Goal: Task Accomplishment & Management: Use online tool/utility

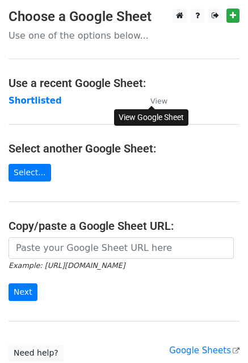
click at [155, 101] on small "View" at bounding box center [159, 101] width 17 height 9
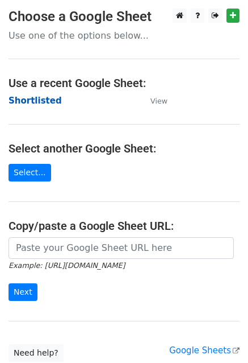
click at [40, 102] on strong "Shortlisted" at bounding box center [35, 101] width 53 height 10
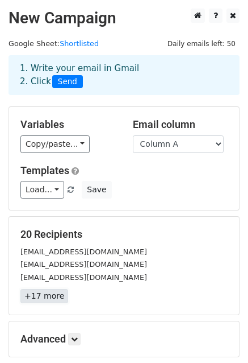
click at [43, 296] on link "+17 more" at bounding box center [44, 296] width 48 height 14
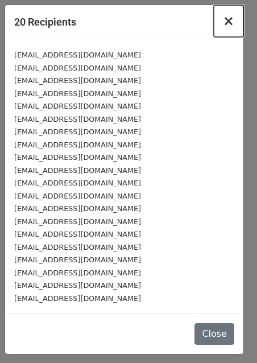
click at [229, 29] on span "×" at bounding box center [228, 21] width 11 height 16
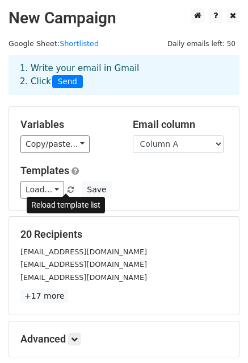
click at [68, 188] on span at bounding box center [71, 189] width 6 height 7
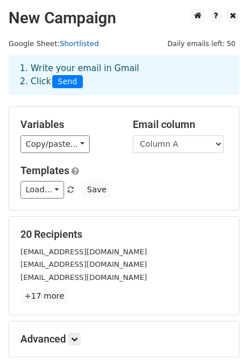
click at [77, 41] on link "Shortlisted" at bounding box center [79, 43] width 39 height 9
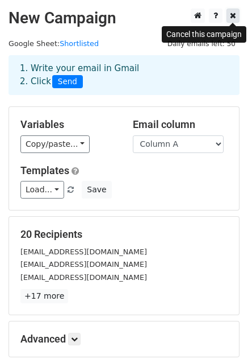
click at [233, 12] on icon at bounding box center [233, 15] width 6 height 8
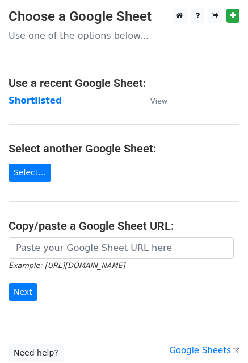
click at [29, 93] on main "Choose a Google Sheet Use one of the options below... Use a recent Google Sheet…" at bounding box center [124, 185] width 248 height 353
click at [24, 97] on strong "Shortlisted" at bounding box center [35, 101] width 53 height 10
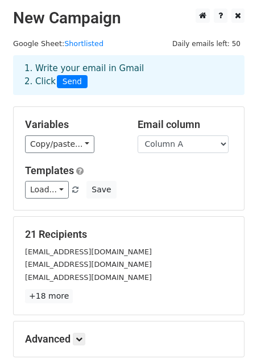
scroll to position [27, 0]
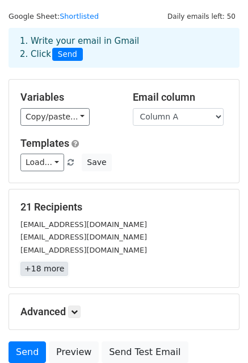
click at [34, 268] on link "+18 more" at bounding box center [44, 269] width 48 height 14
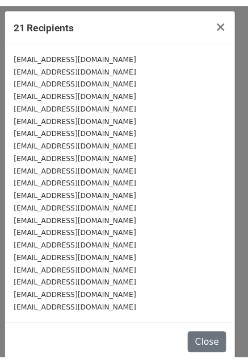
scroll to position [7, 0]
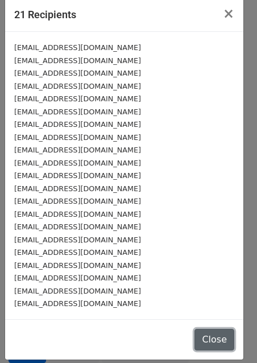
click at [198, 337] on button "Close" at bounding box center [214, 340] width 40 height 22
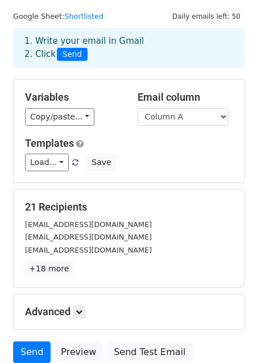
scroll to position [123, 0]
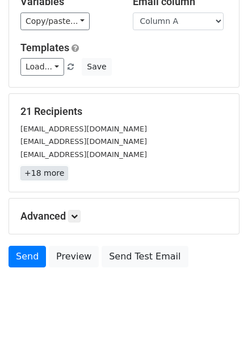
click at [43, 175] on link "+18 more" at bounding box center [44, 173] width 48 height 14
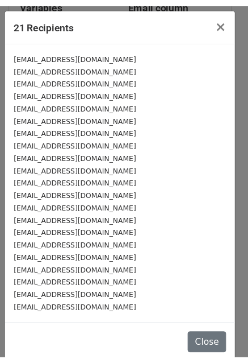
scroll to position [7, 0]
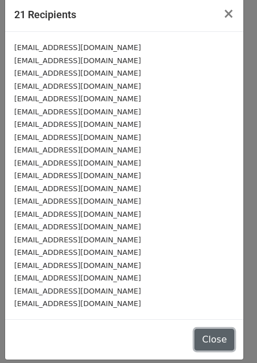
click at [194, 333] on button "Close" at bounding box center [214, 340] width 40 height 22
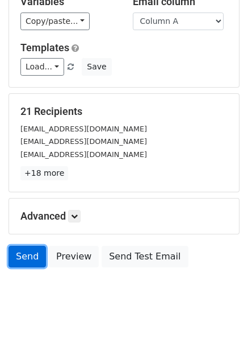
click at [28, 254] on link "Send" at bounding box center [28, 257] width 38 height 22
